Goal: Information Seeking & Learning: Learn about a topic

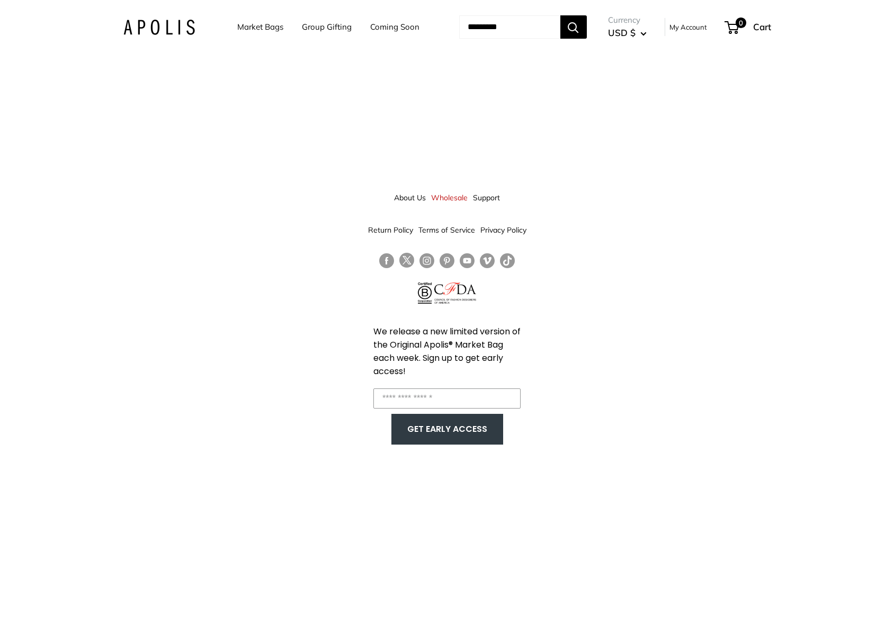
click at [409, 200] on link "About Us" at bounding box center [410, 197] width 32 height 19
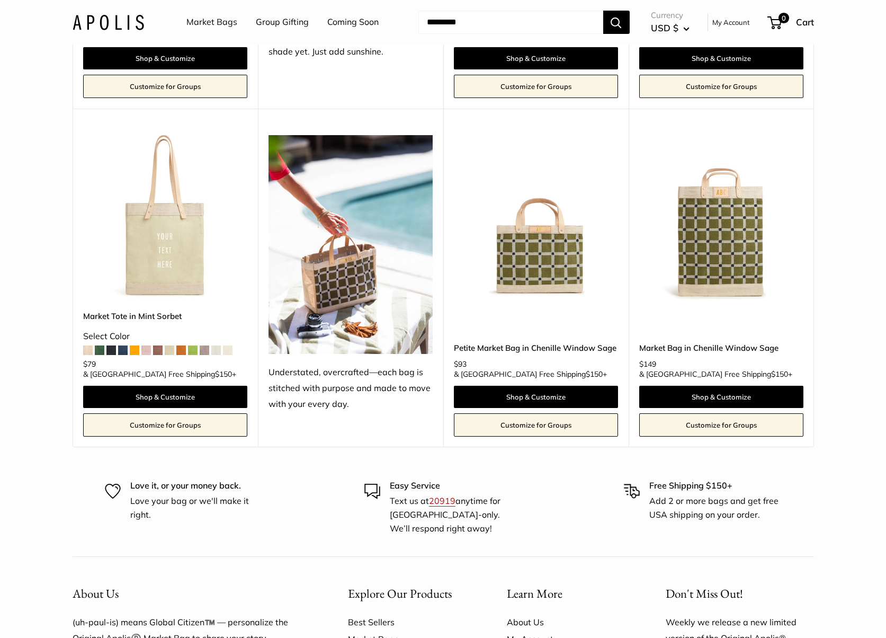
scroll to position [2811, 0]
